Goal: Find specific page/section: Find specific page/section

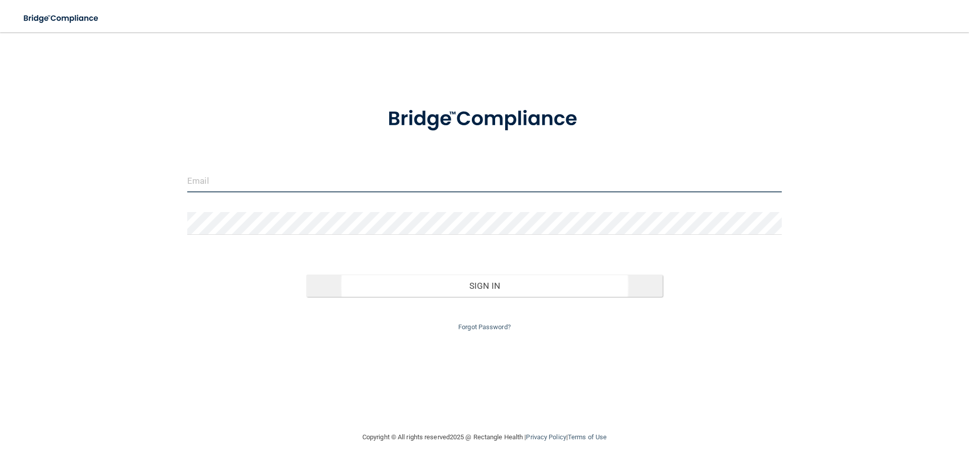
type input "[EMAIL_ADDRESS][DOMAIN_NAME]"
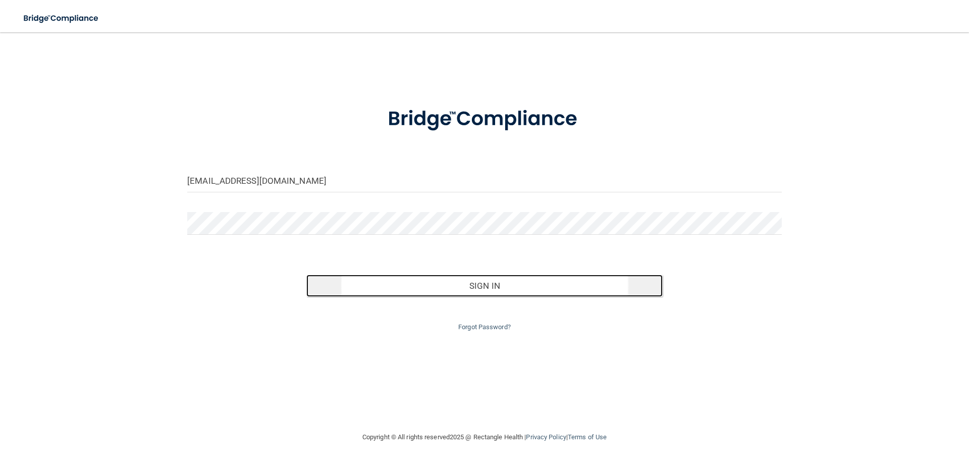
click at [398, 283] on button "Sign In" at bounding box center [484, 286] width 357 height 22
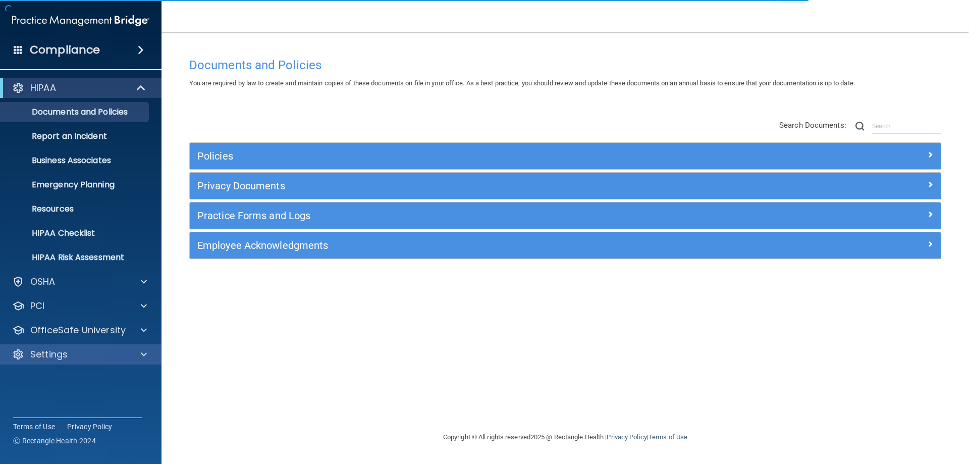
click at [57, 346] on div "Settings" at bounding box center [81, 354] width 162 height 20
click at [78, 351] on div "Settings" at bounding box center [67, 354] width 125 height 12
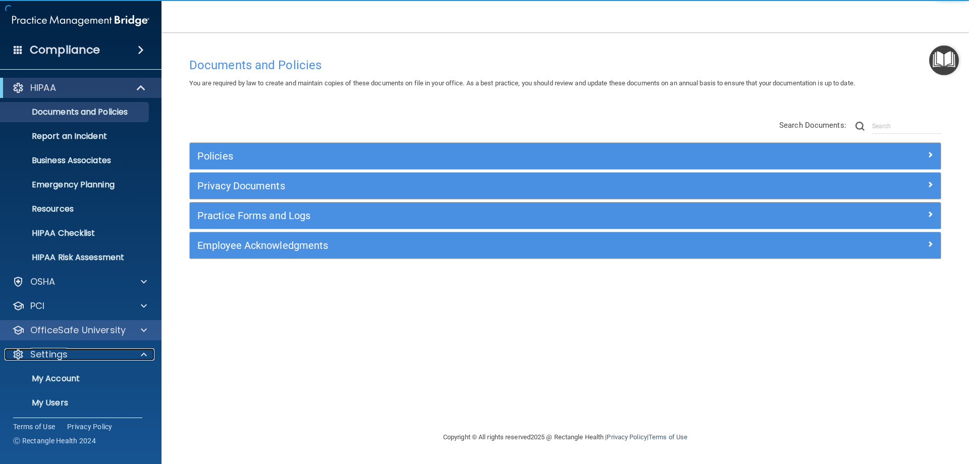
scroll to position [52, 0]
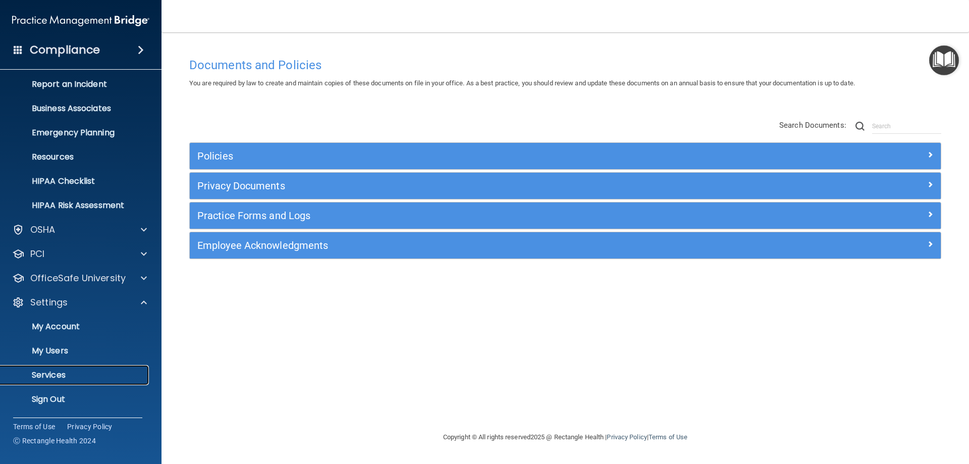
click at [64, 370] on p "Services" at bounding box center [76, 375] width 138 height 10
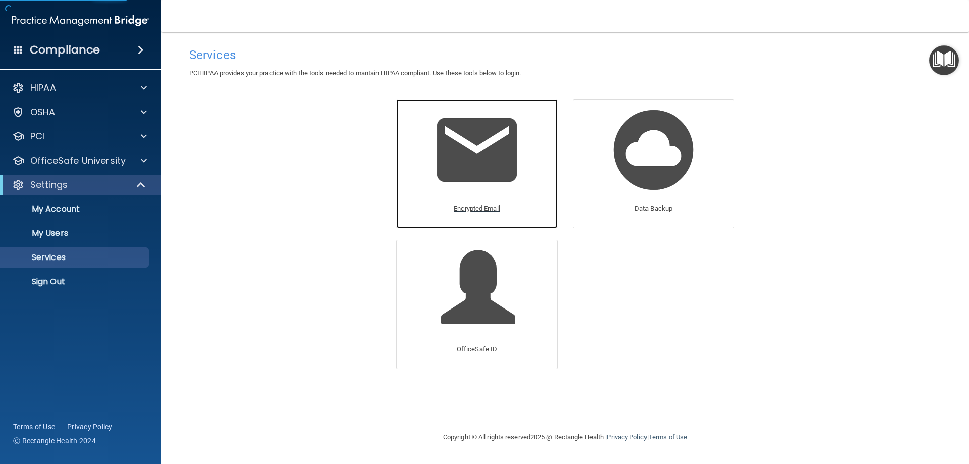
click at [435, 139] on img at bounding box center [477, 150] width 96 height 96
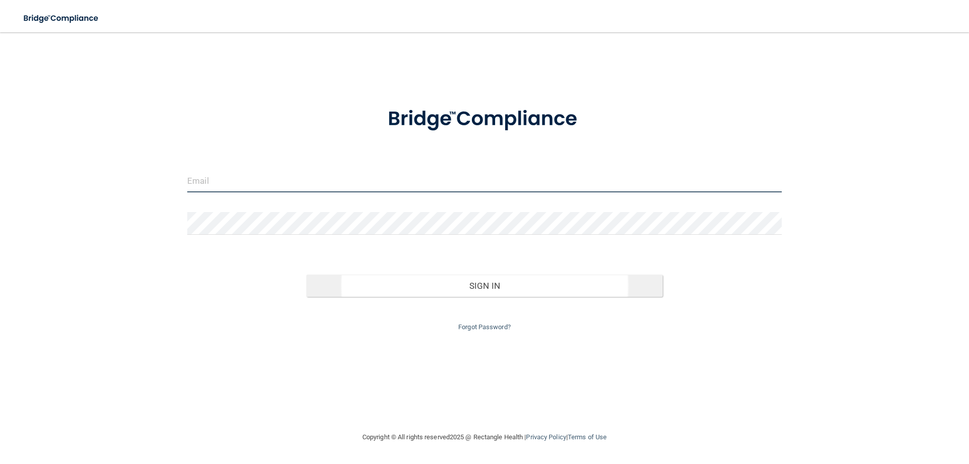
type input "[EMAIL_ADDRESS][DOMAIN_NAME]"
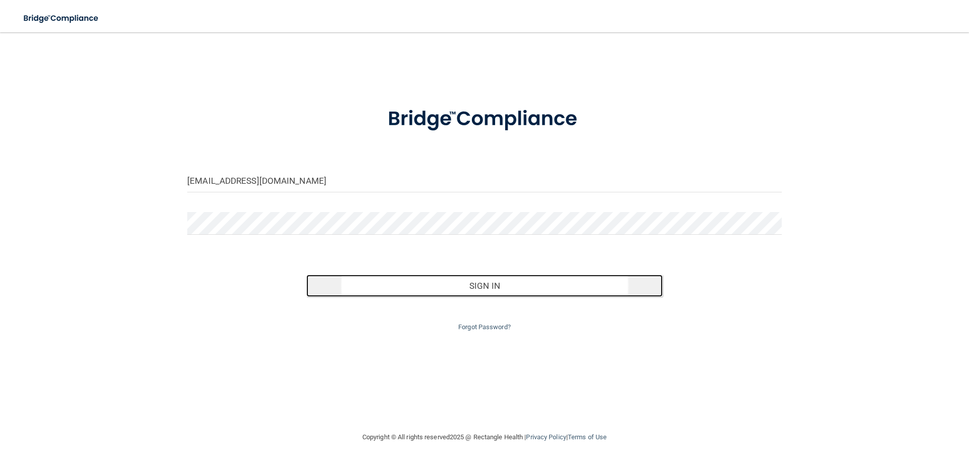
click at [408, 284] on button "Sign In" at bounding box center [484, 286] width 357 height 22
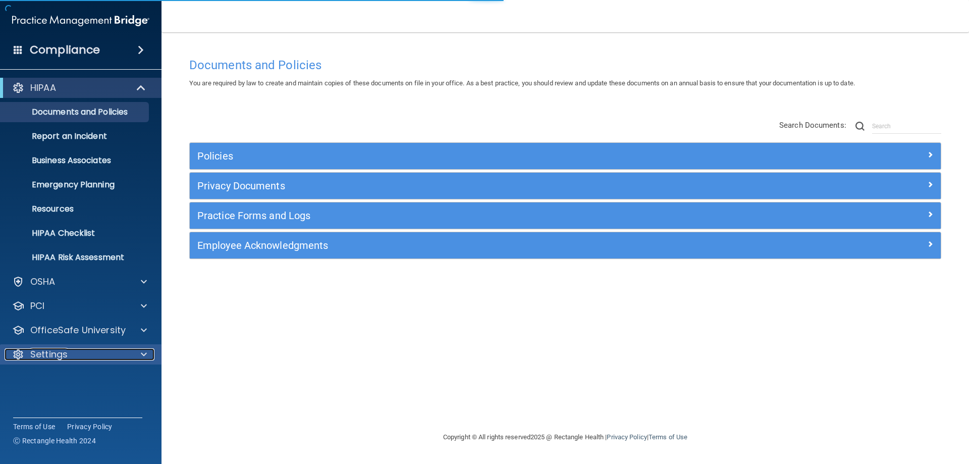
click at [69, 348] on div "Settings" at bounding box center [67, 354] width 125 height 12
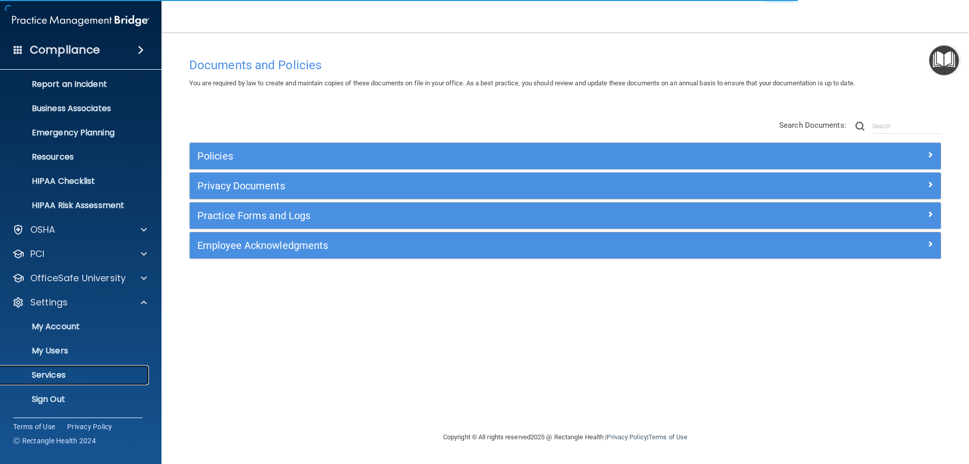
click at [65, 370] on p "Services" at bounding box center [76, 375] width 138 height 10
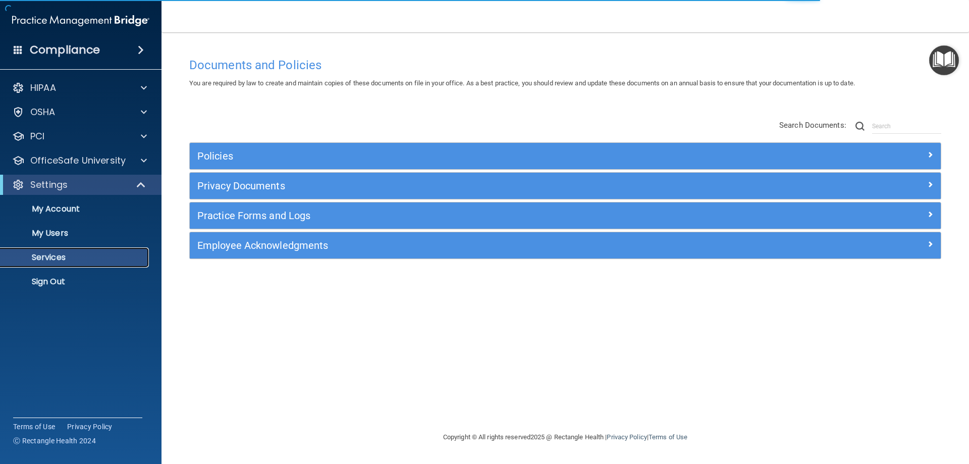
click at [56, 250] on link "Services" at bounding box center [69, 257] width 159 height 20
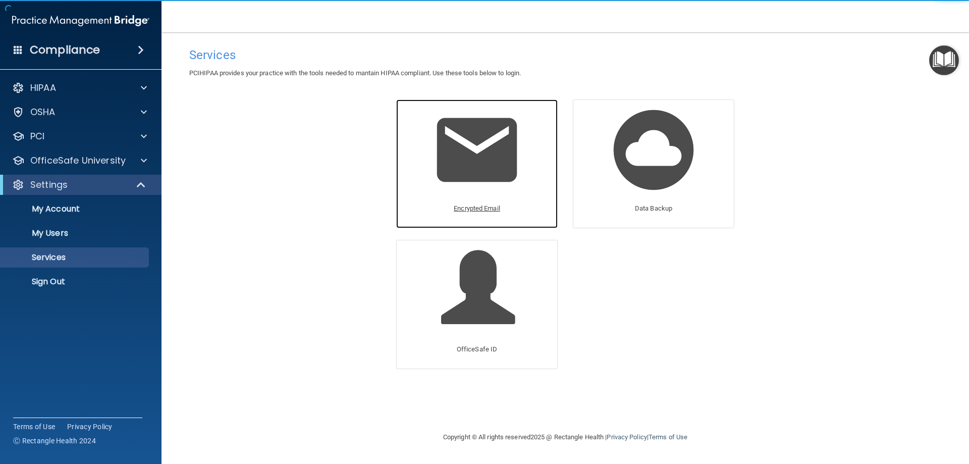
click at [417, 140] on div "Encrypted Email" at bounding box center [477, 163] width 162 height 129
